Goal: Learn about a topic

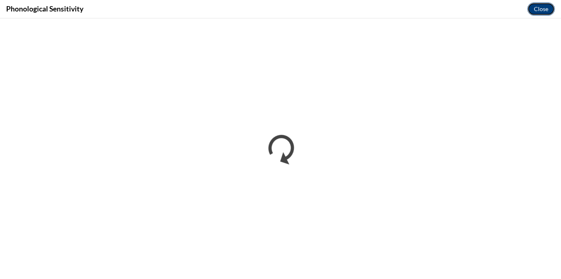
click at [543, 9] on button "Close" at bounding box center [540, 8] width 27 height 13
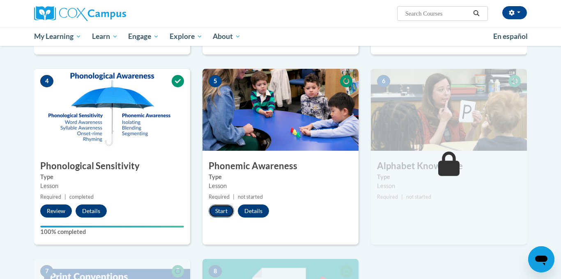
click at [227, 211] on button "Start" at bounding box center [220, 211] width 25 height 13
